Goal: Task Accomplishment & Management: Manage account settings

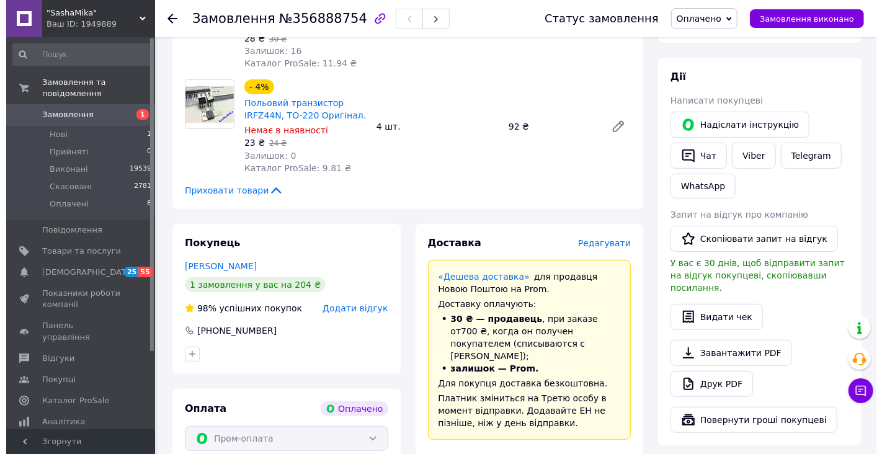
scroll to position [275, 0]
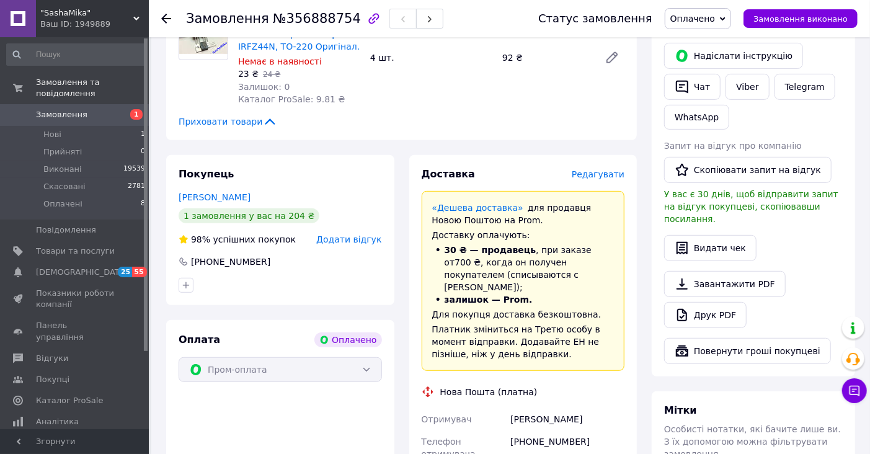
click at [593, 169] on span "Редагувати" at bounding box center [598, 174] width 53 height 10
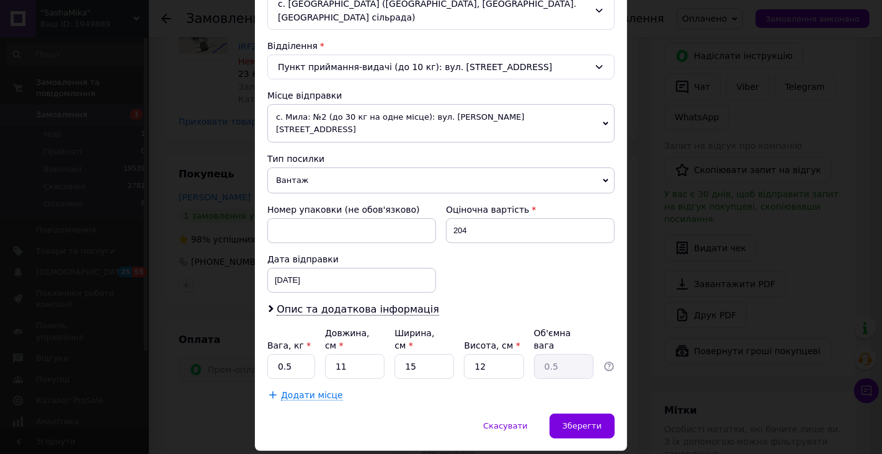
scroll to position [370, 0]
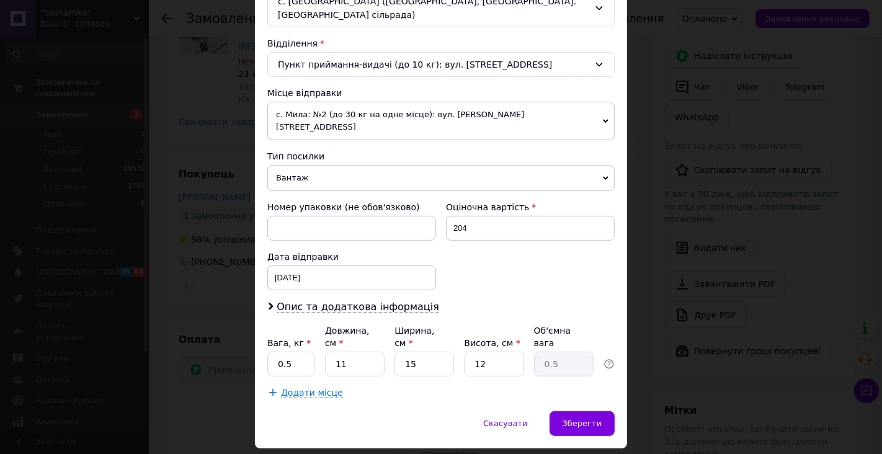
click at [315, 272] on div "Платник Отримувач Відправник Прізвище отримувача [PERSON_NAME] Ім'я отримувача …" at bounding box center [440, 86] width 347 height 626
click at [317, 301] on span "Опис та додаткова інформація" at bounding box center [358, 307] width 162 height 12
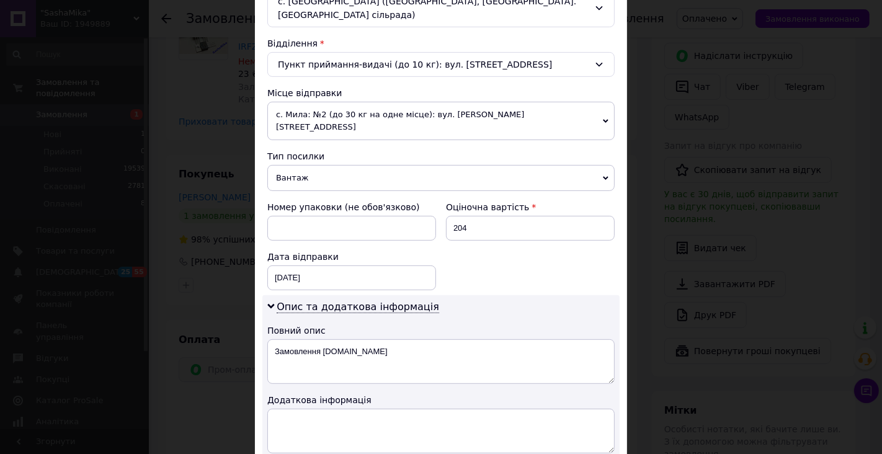
drag, startPoint x: 342, startPoint y: 310, endPoint x: 355, endPoint y: 313, distance: 13.4
click at [335, 314] on div "Опис та додаткова інформація Повний опис Замовлення [DOMAIN_NAME] Додаткова інф…" at bounding box center [440, 376] width 357 height 163
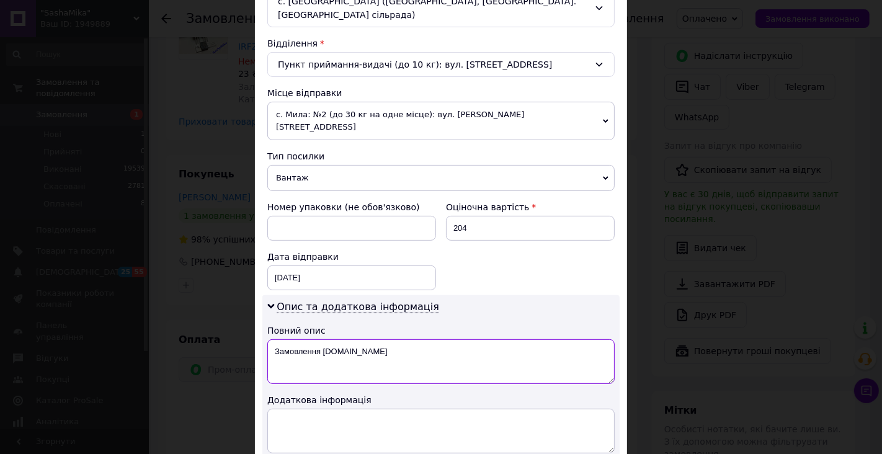
drag, startPoint x: 366, startPoint y: 319, endPoint x: 260, endPoint y: 323, distance: 106.1
click at [262, 323] on div "Опис та додаткова інформація Повний опис Замовлення [DOMAIN_NAME] Додаткова інф…" at bounding box center [440, 376] width 357 height 163
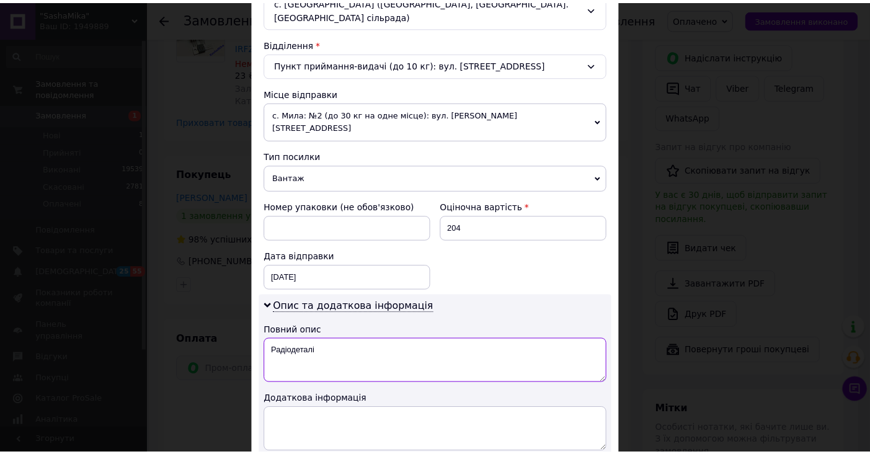
scroll to position [510, 0]
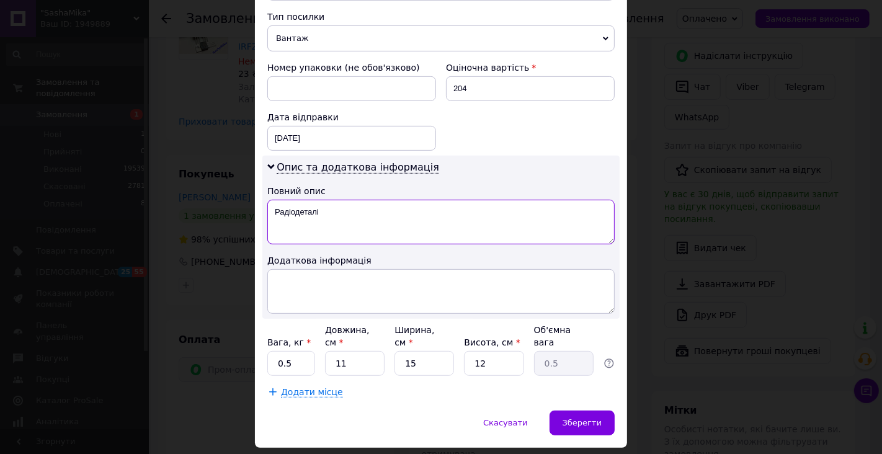
type textarea "Радіодеталі"
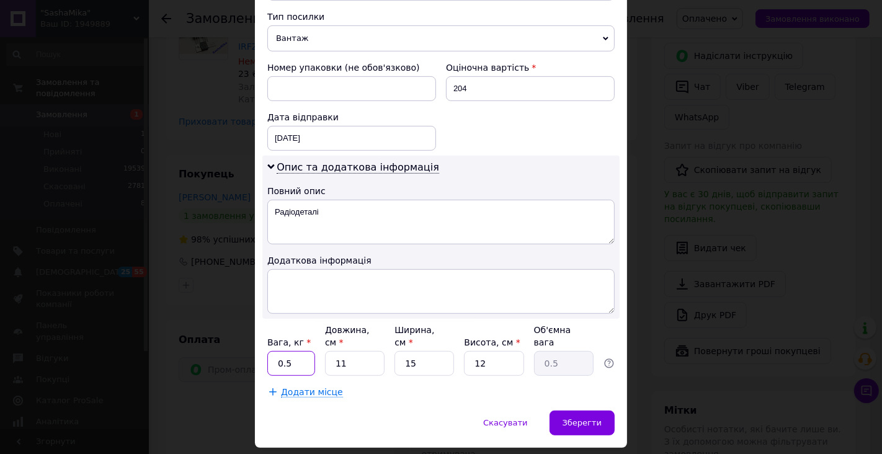
click at [293, 351] on input "0.5" at bounding box center [291, 363] width 48 height 25
type input "0.2"
type input "1"
type input "0.1"
type input "14"
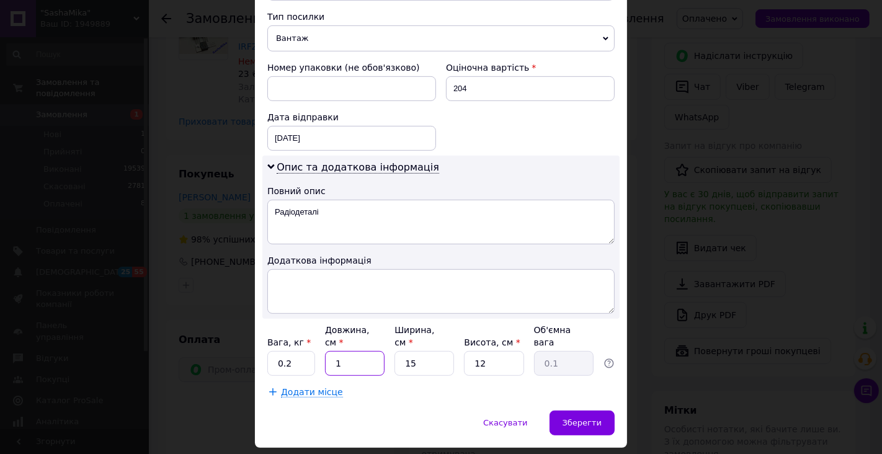
type input "0.63"
type input "14"
type input "1"
type input "0.1"
type input "10"
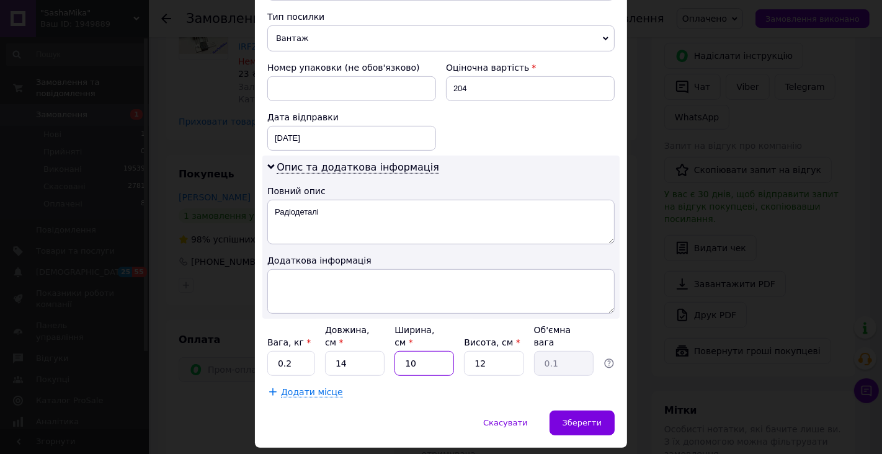
type input "0.42"
type input "10"
type input "5"
type input "0.18"
type input "5"
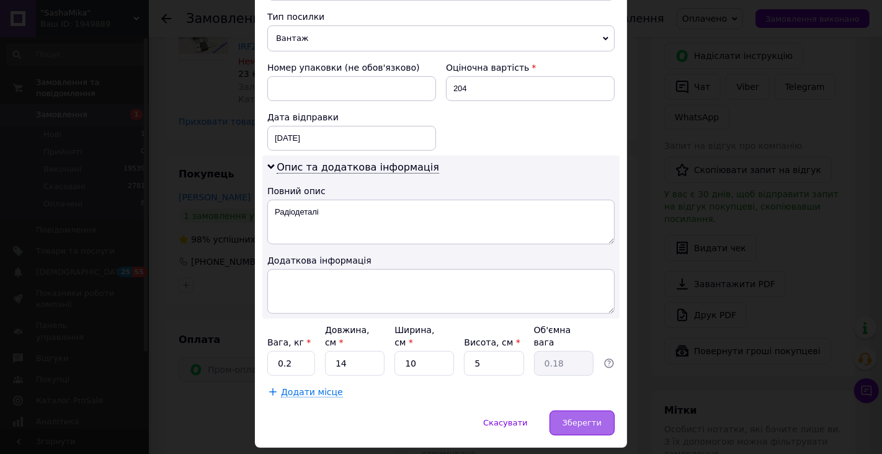
click at [572, 411] on div "Зберегти" at bounding box center [581, 423] width 65 height 25
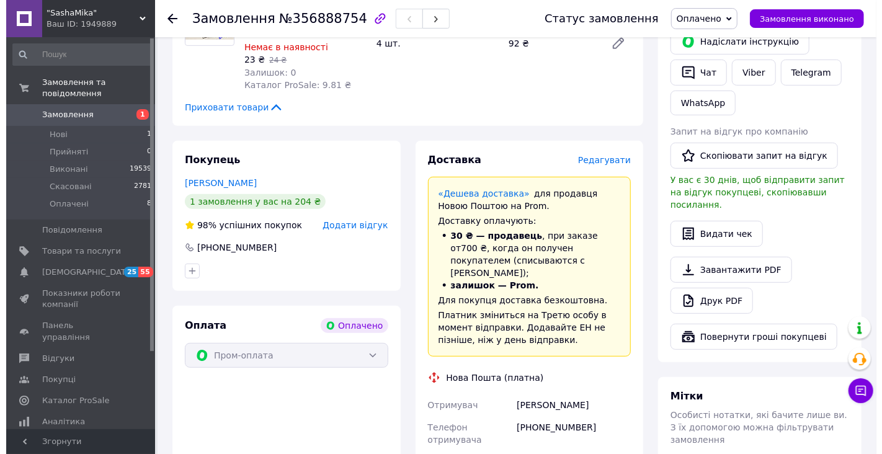
scroll to position [275, 0]
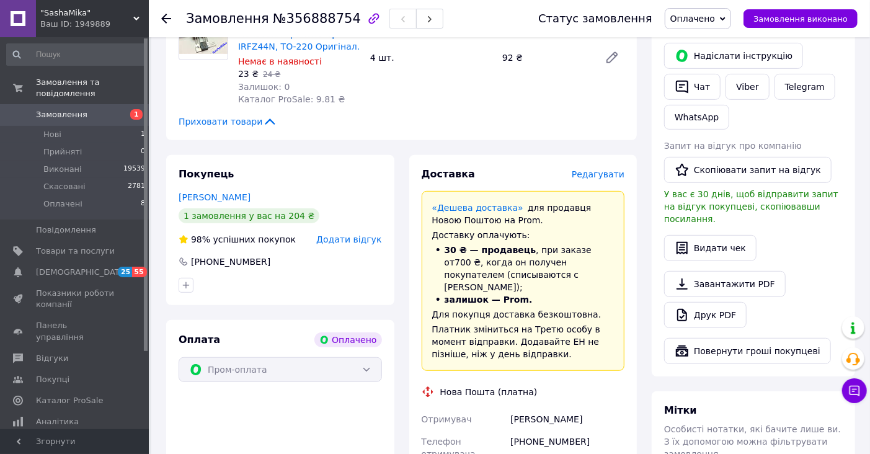
click at [606, 165] on div "Доставка Редагувати «Дешева доставка»   для продавця [GEOGRAPHIC_DATA] на Prom.…" at bounding box center [523, 458] width 228 height 606
click at [603, 175] on span "Редагувати" at bounding box center [598, 174] width 53 height 10
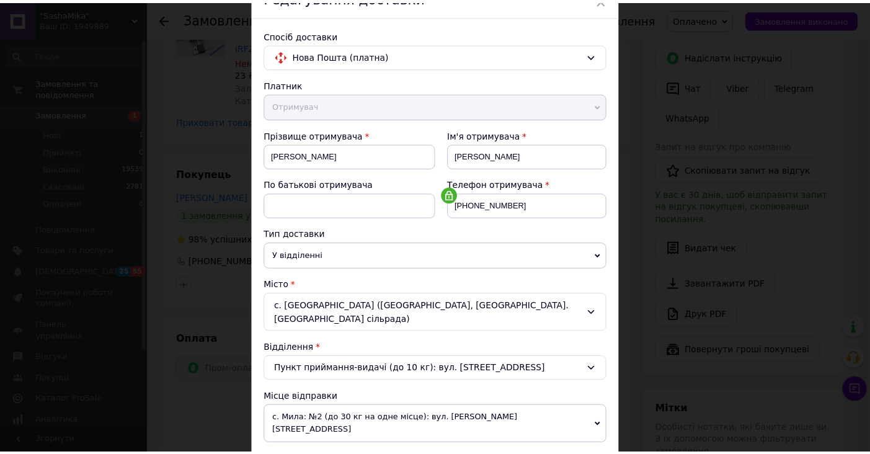
scroll to position [0, 0]
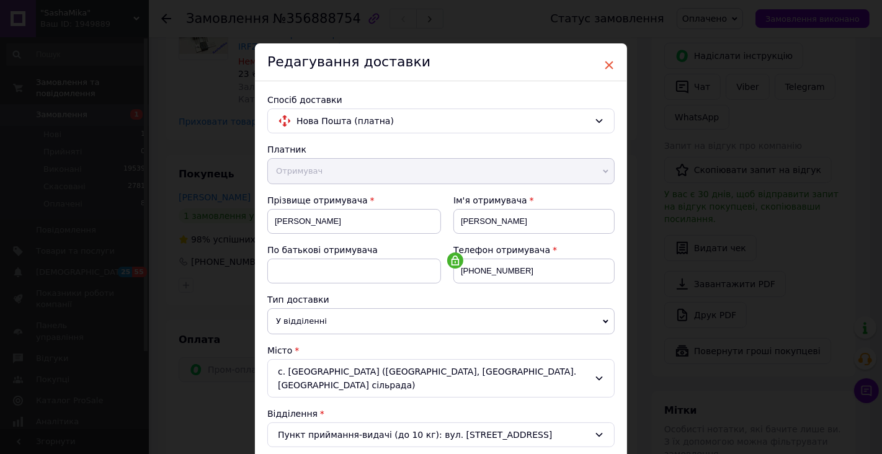
click at [604, 64] on span "×" at bounding box center [608, 65] width 11 height 21
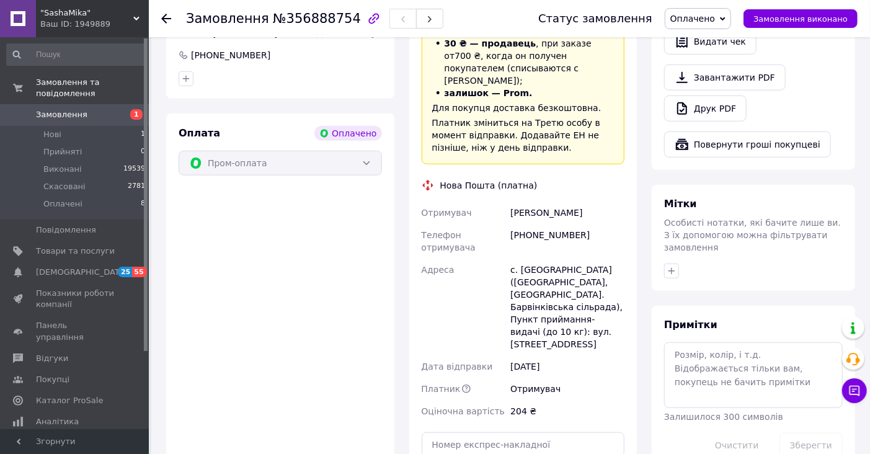
scroll to position [620, 0]
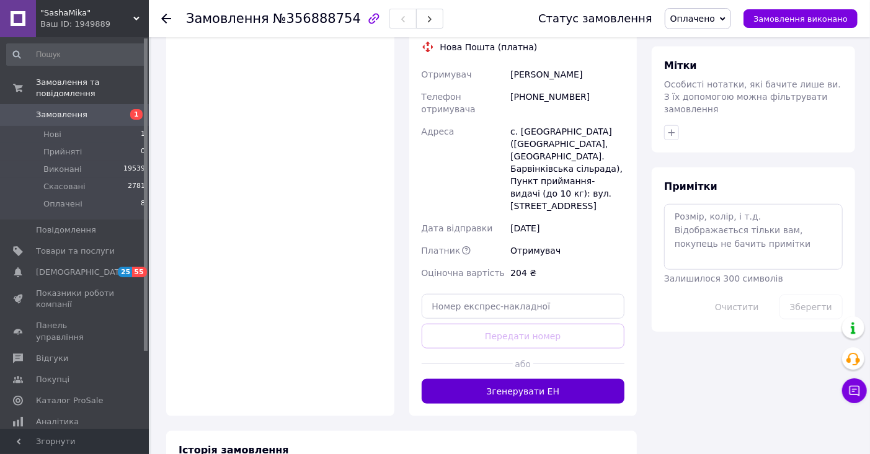
click at [535, 379] on button "Згенерувати ЕН" at bounding box center [523, 391] width 203 height 25
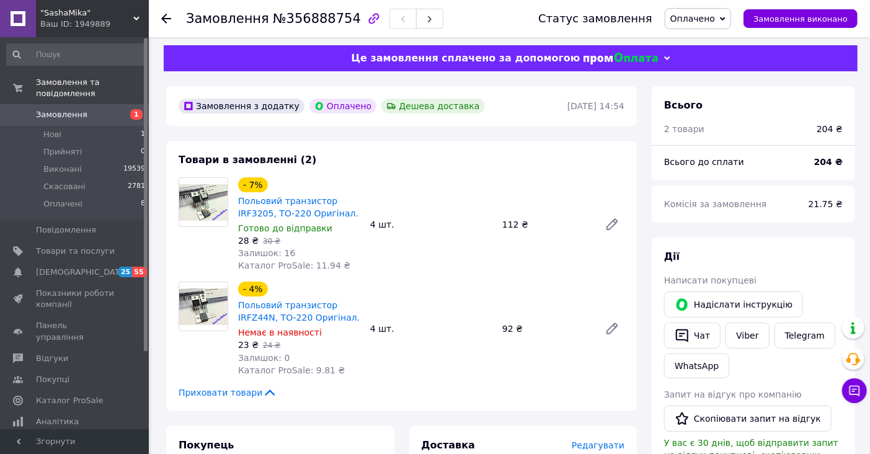
scroll to position [0, 0]
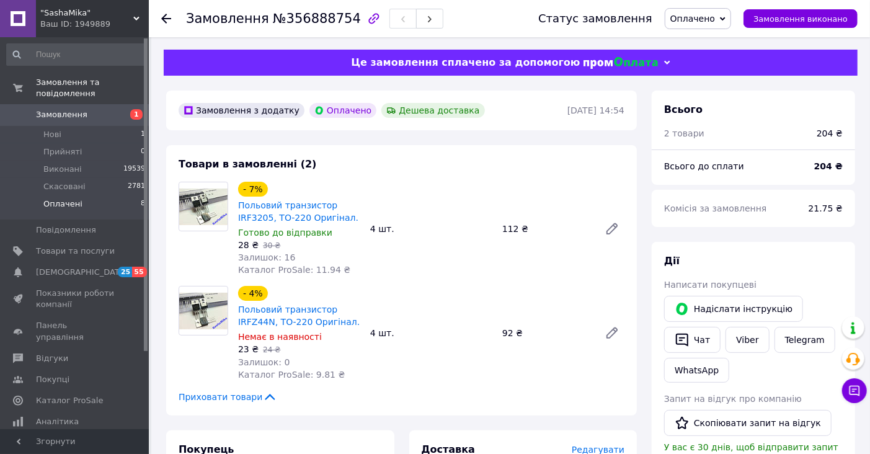
click at [52, 198] on span "Оплачені" at bounding box center [62, 203] width 39 height 11
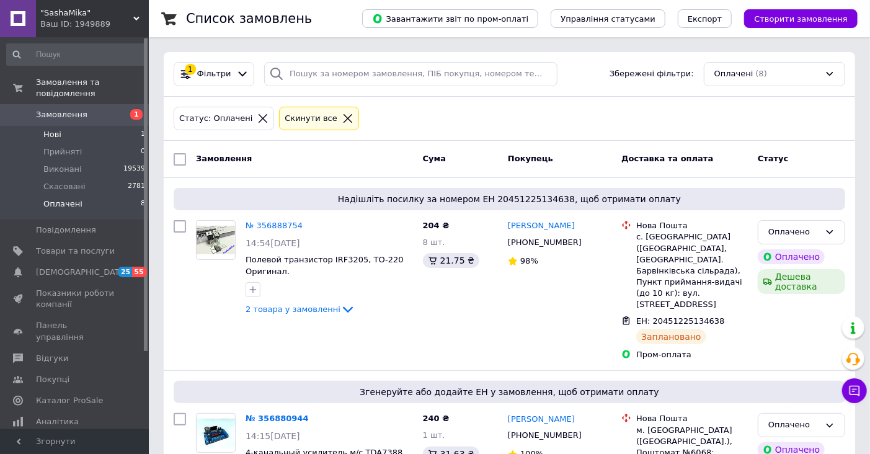
click at [83, 128] on li "Нові 1" at bounding box center [76, 134] width 153 height 17
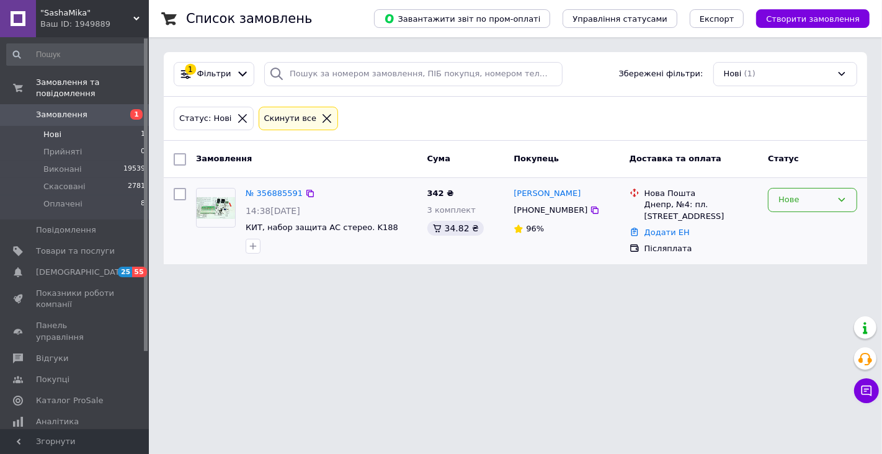
click at [804, 199] on div "Нове" at bounding box center [804, 199] width 53 height 13
click at [791, 244] on li "Виконано" at bounding box center [812, 248] width 88 height 23
